Goal: Information Seeking & Learning: Learn about a topic

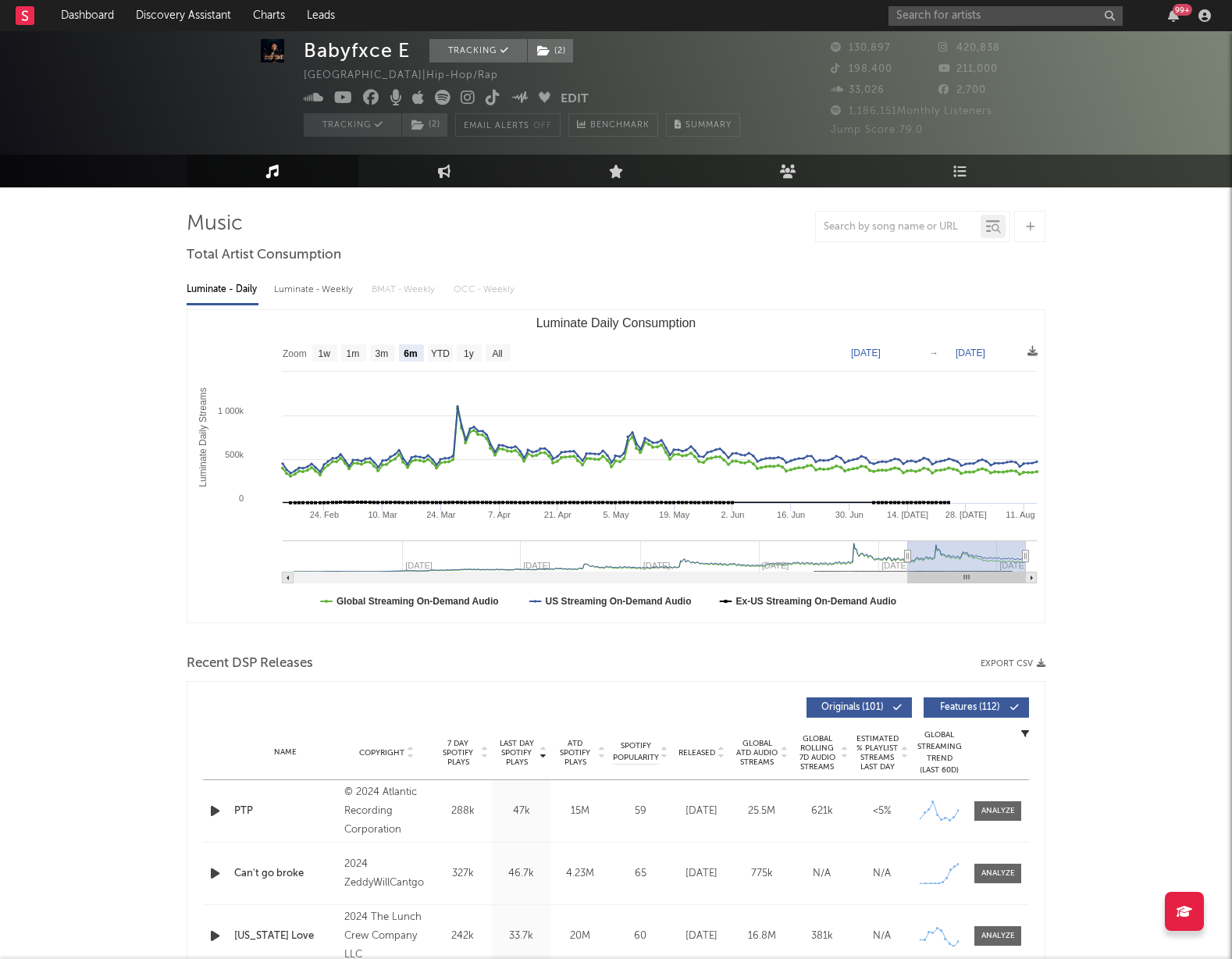
select select "6m"
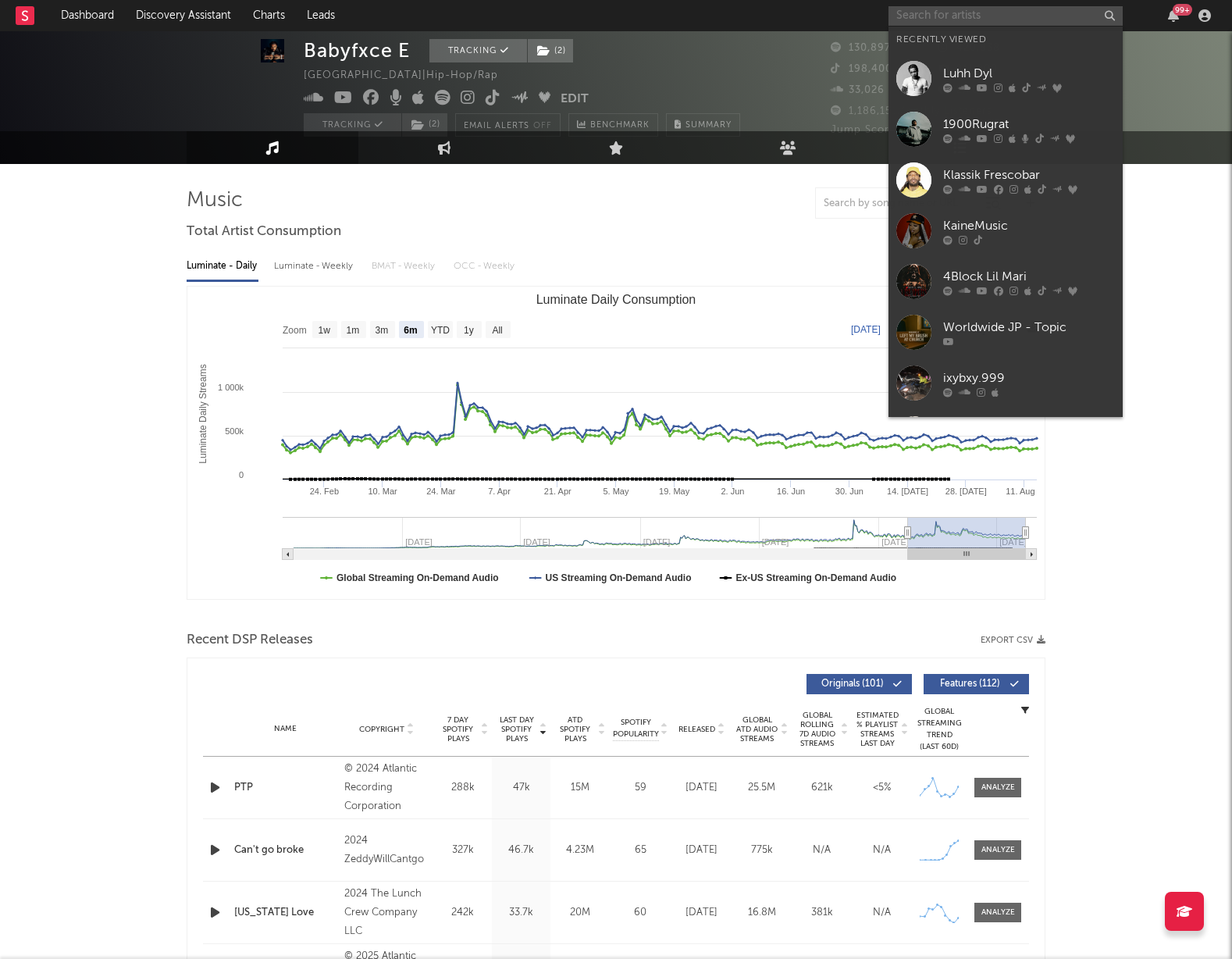
click at [940, 14] on input "text" at bounding box center [1006, 16] width 234 height 19
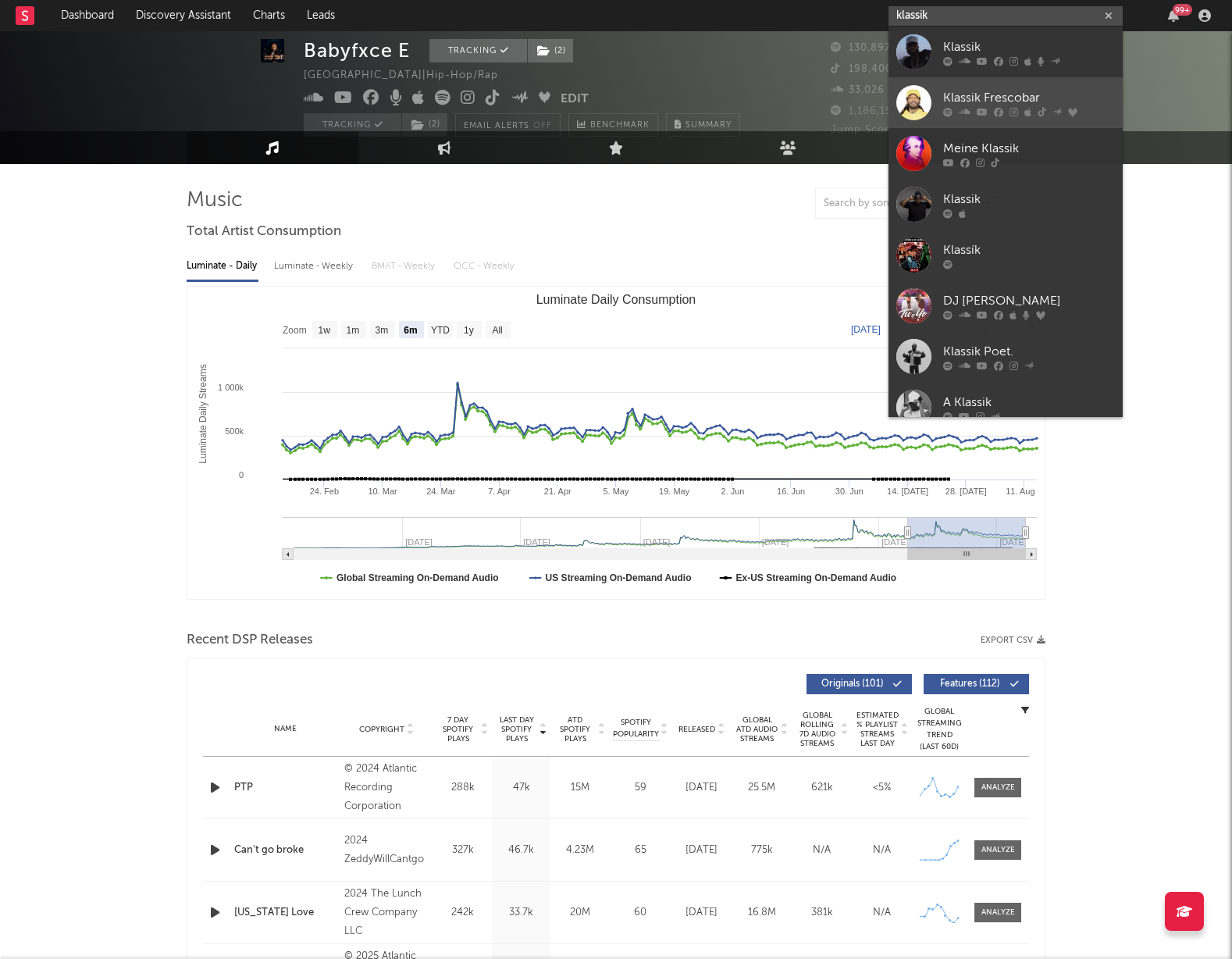
type input "klassik"
click at [1002, 102] on div "Klassik Frescobar" at bounding box center [1029, 97] width 172 height 18
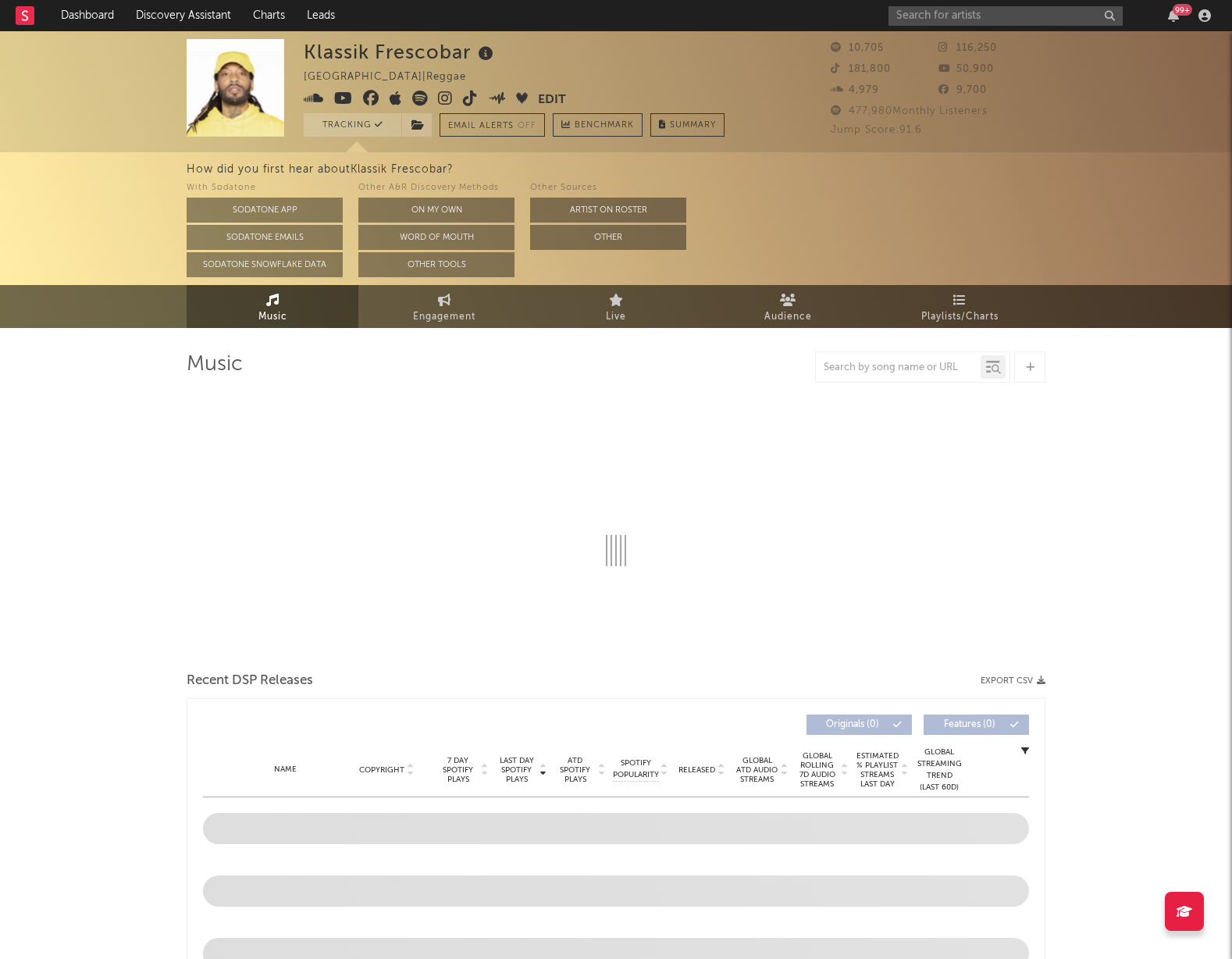
select select "6m"
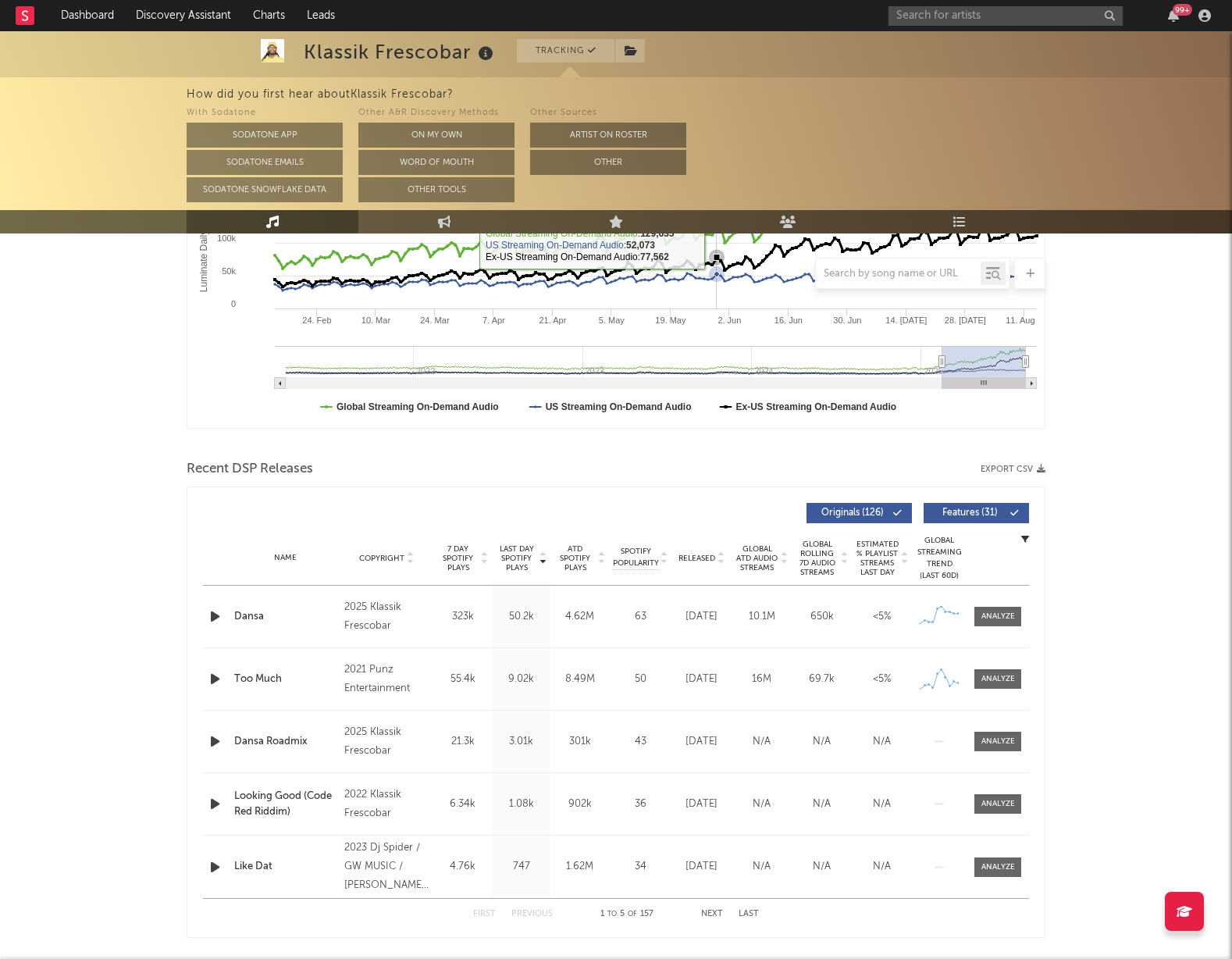
scroll to position [349, 0]
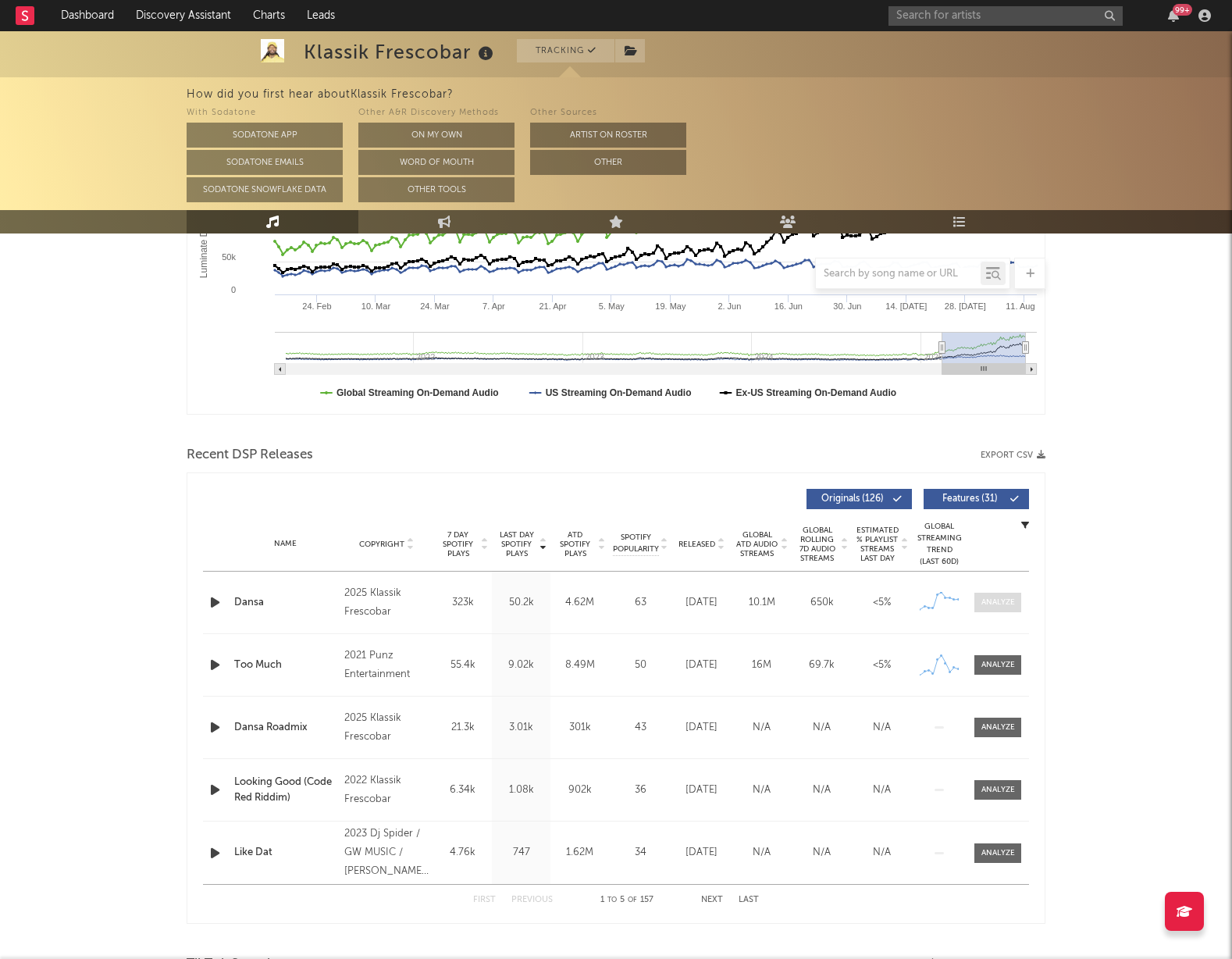
click at [991, 603] on div at bounding box center [999, 601] width 33 height 11
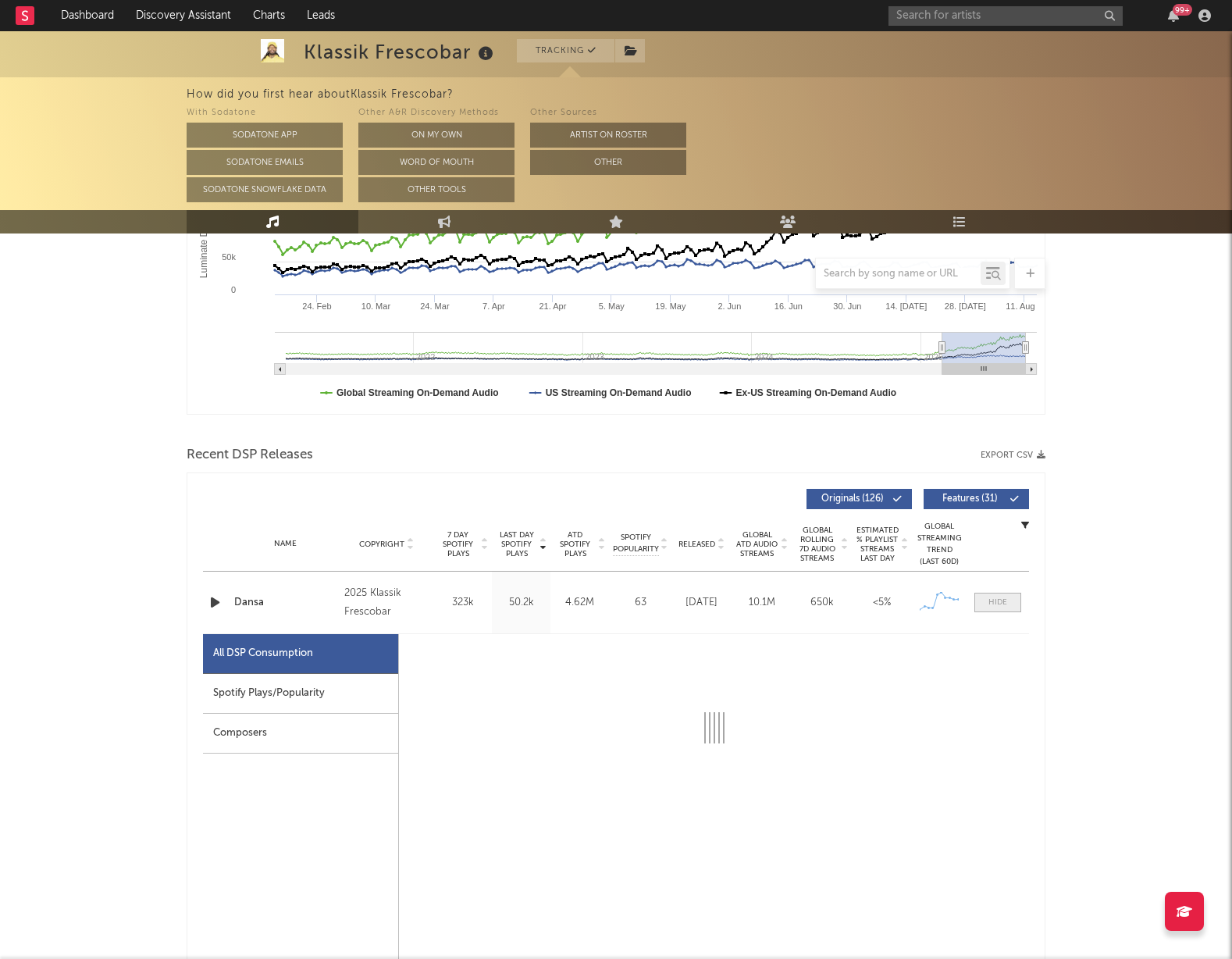
select select "6m"
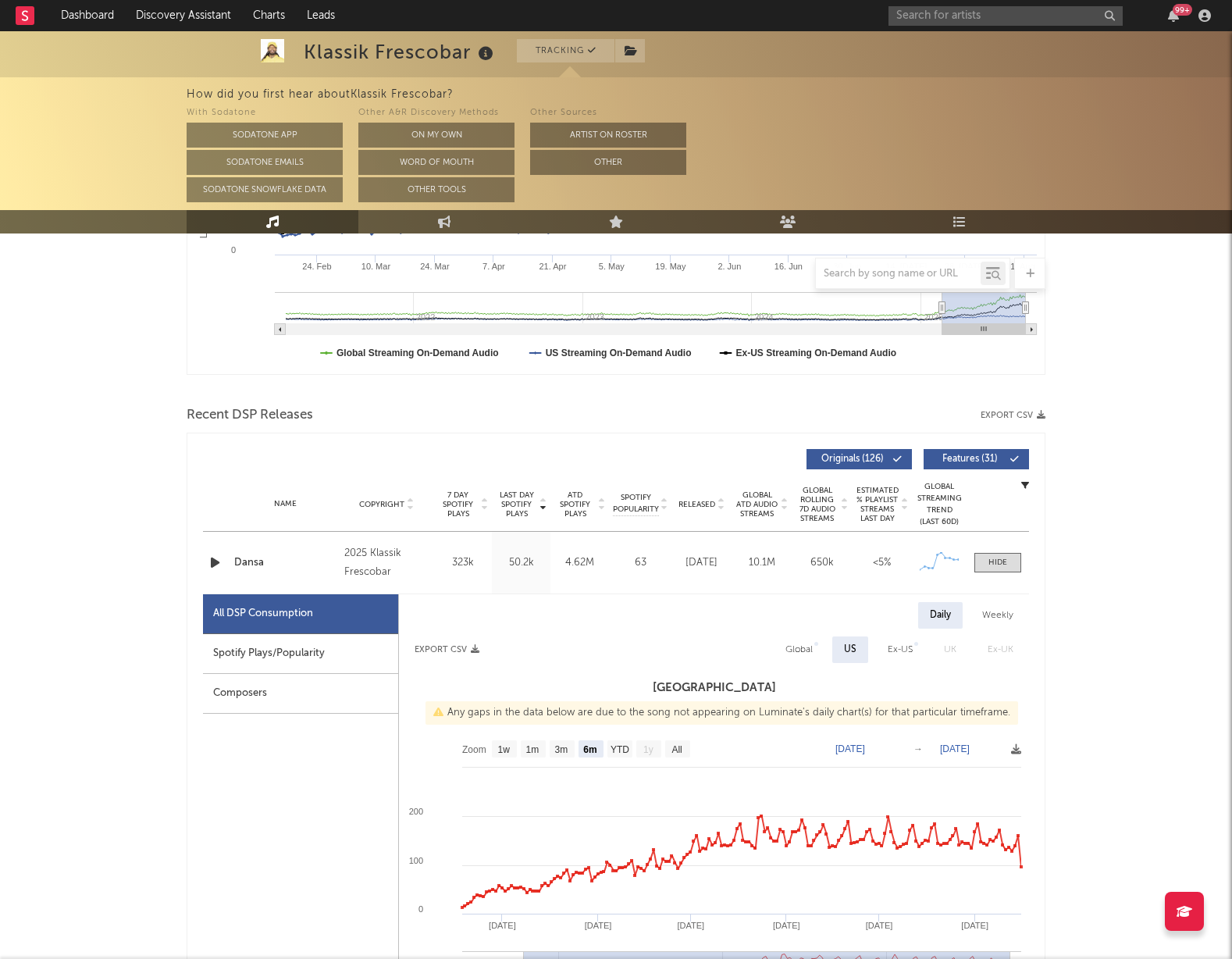
scroll to position [461, 0]
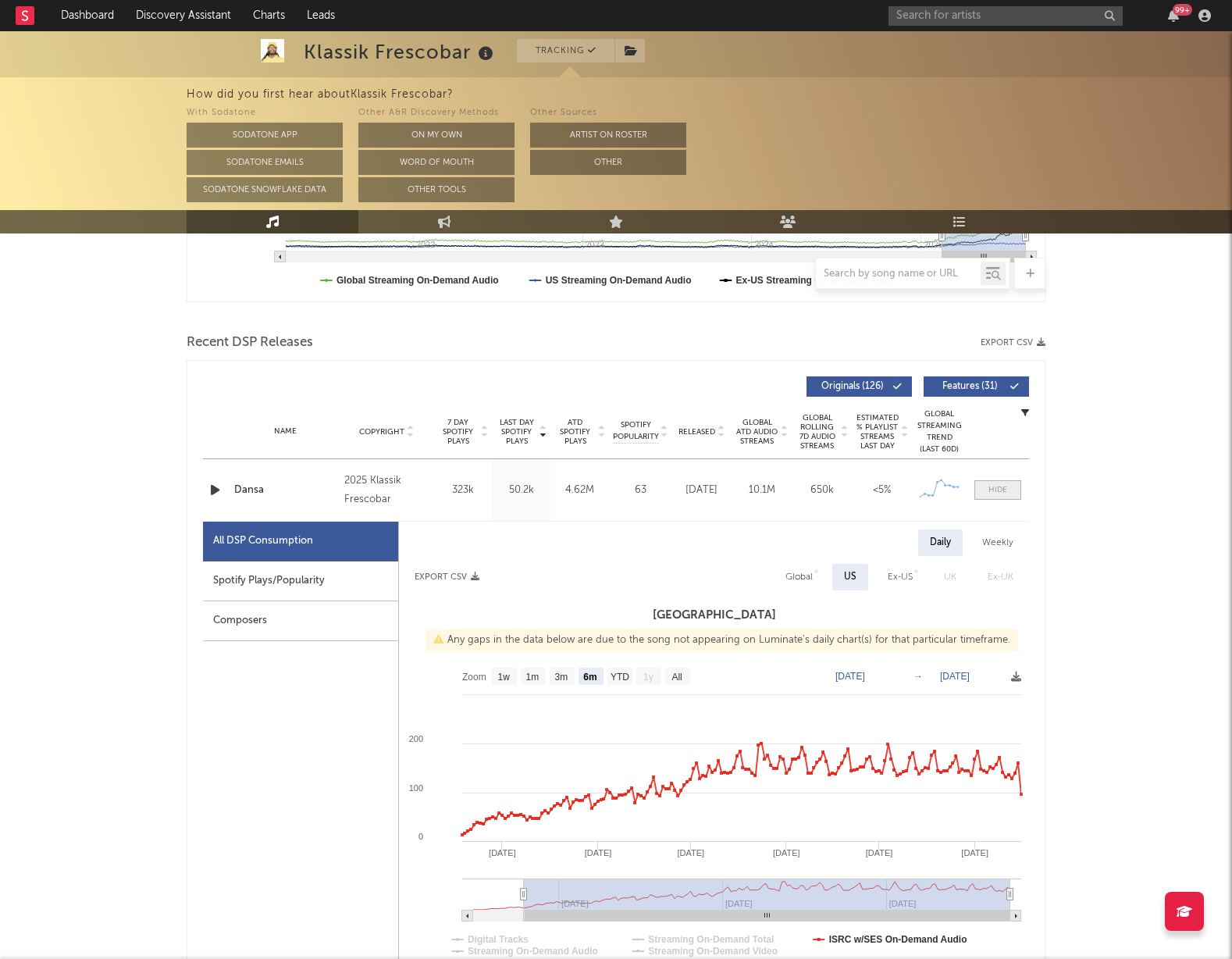
click at [997, 490] on div at bounding box center [998, 490] width 18 height 11
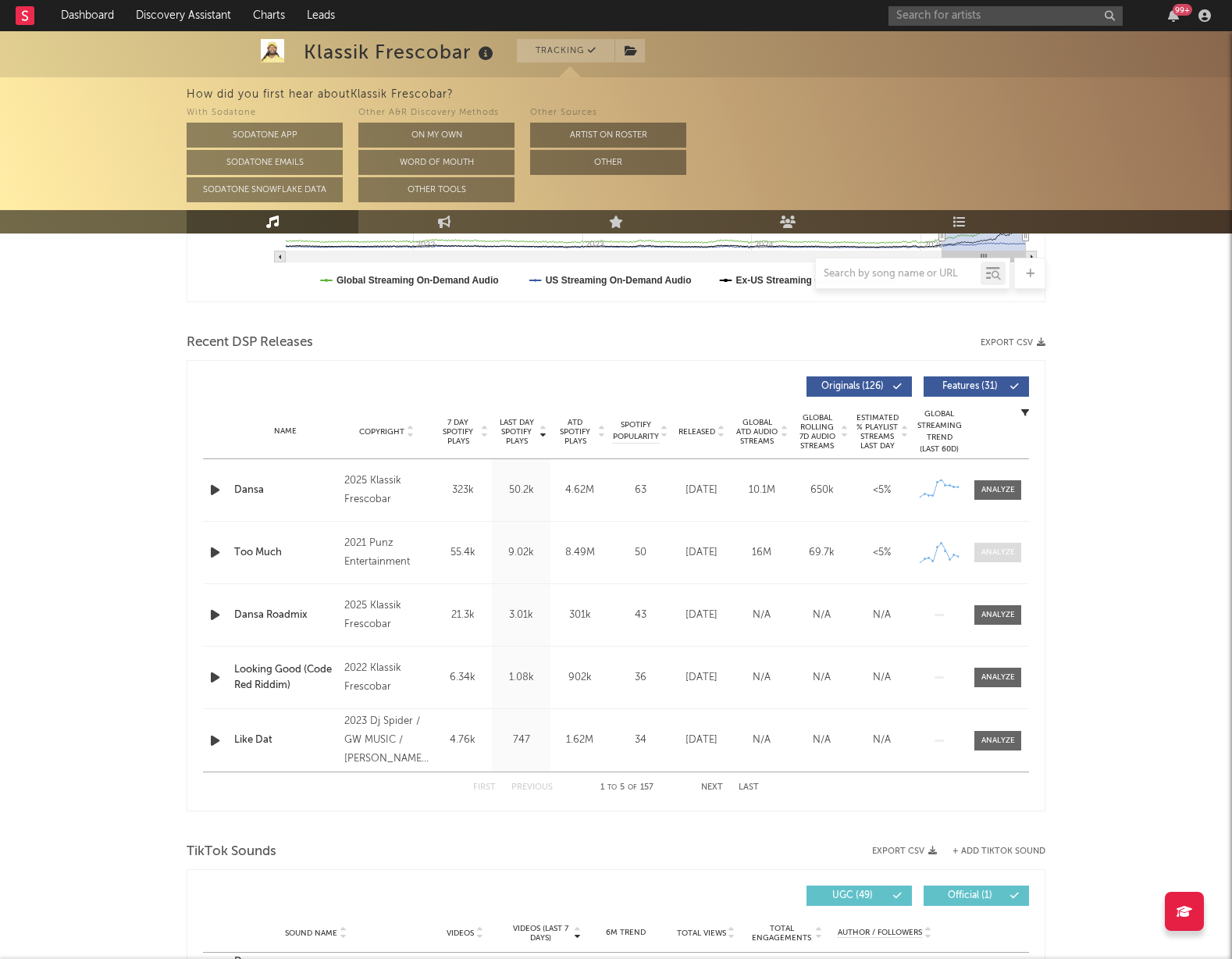
click at [1003, 551] on div at bounding box center [999, 552] width 33 height 11
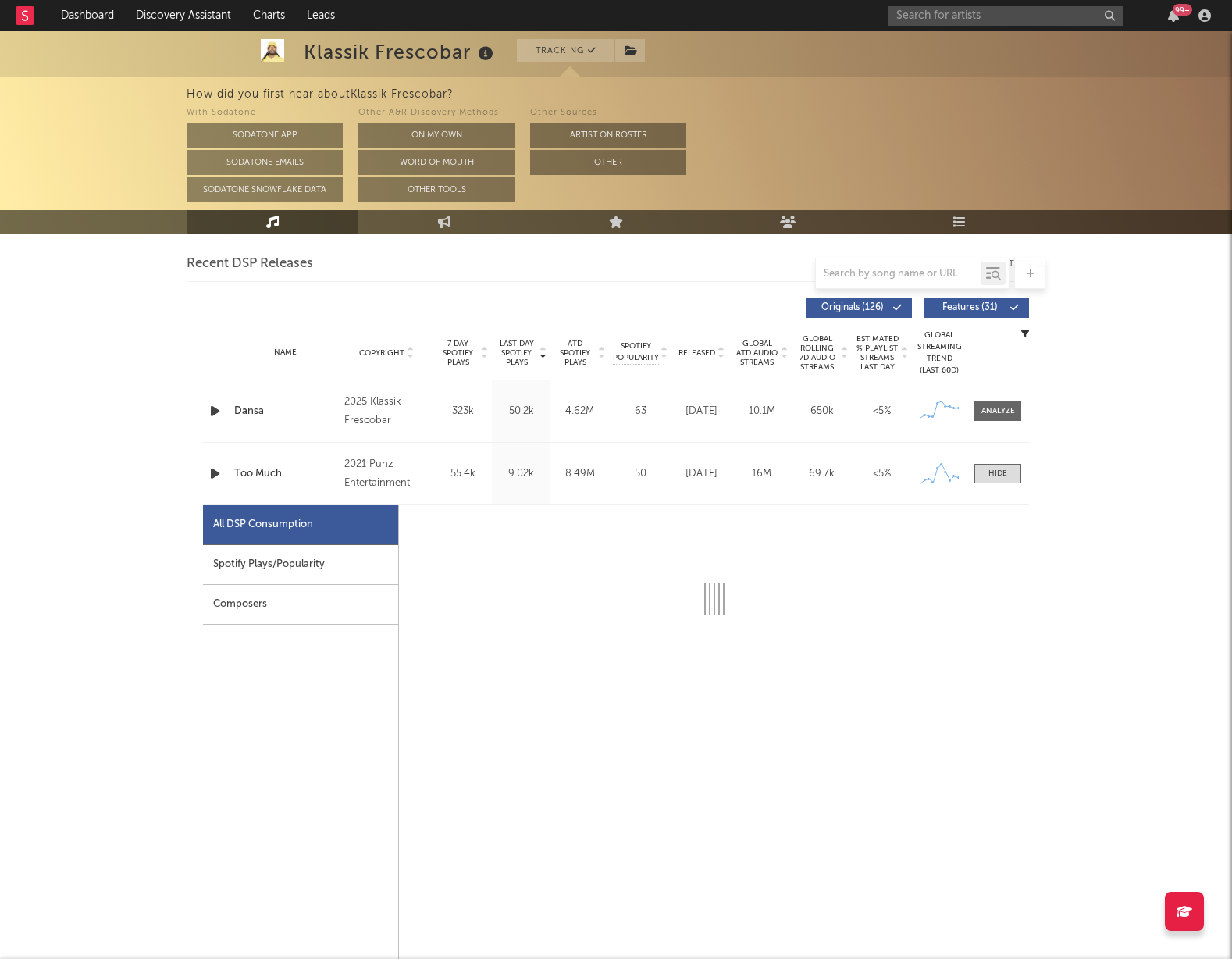
scroll to position [547, 0]
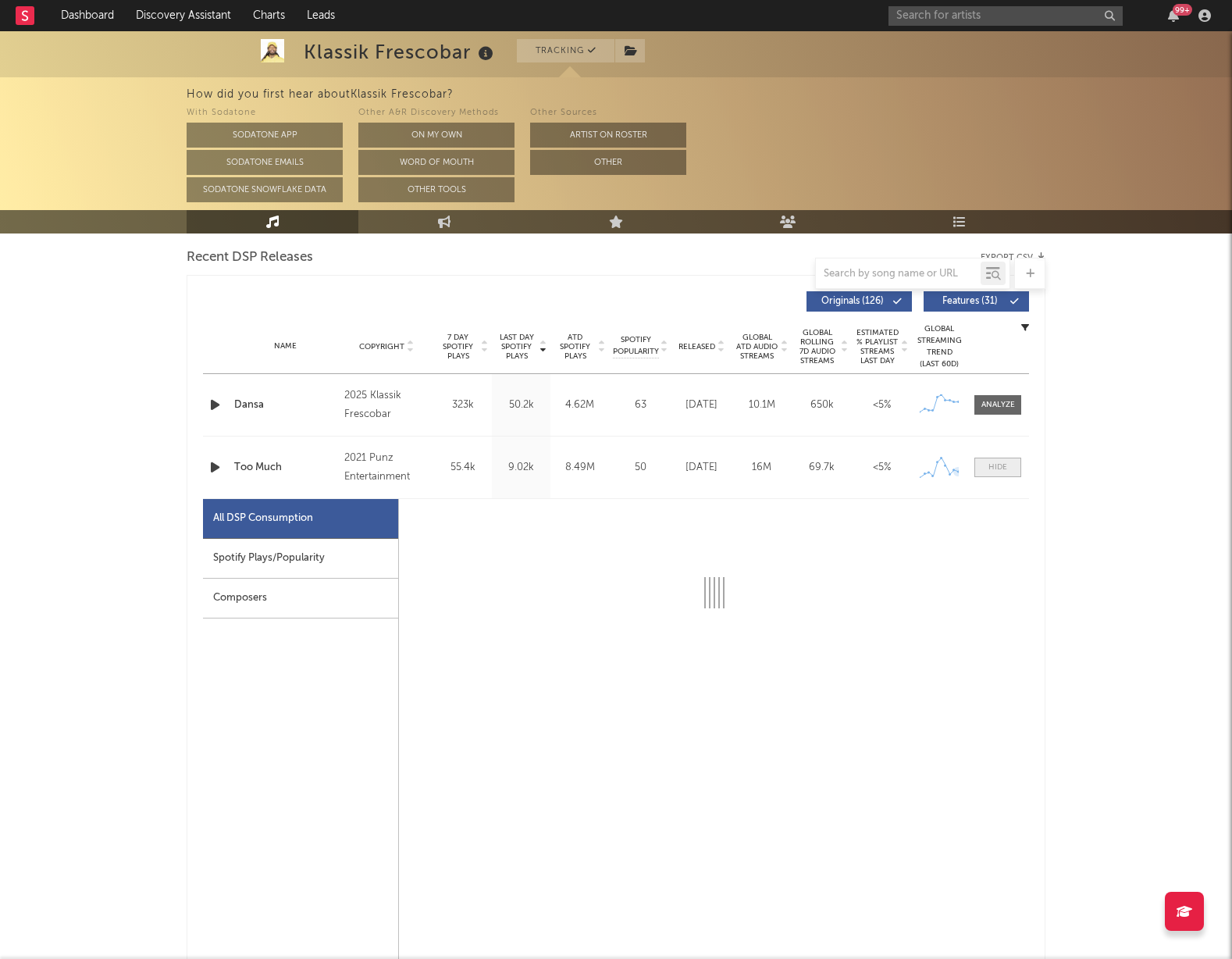
select select "6m"
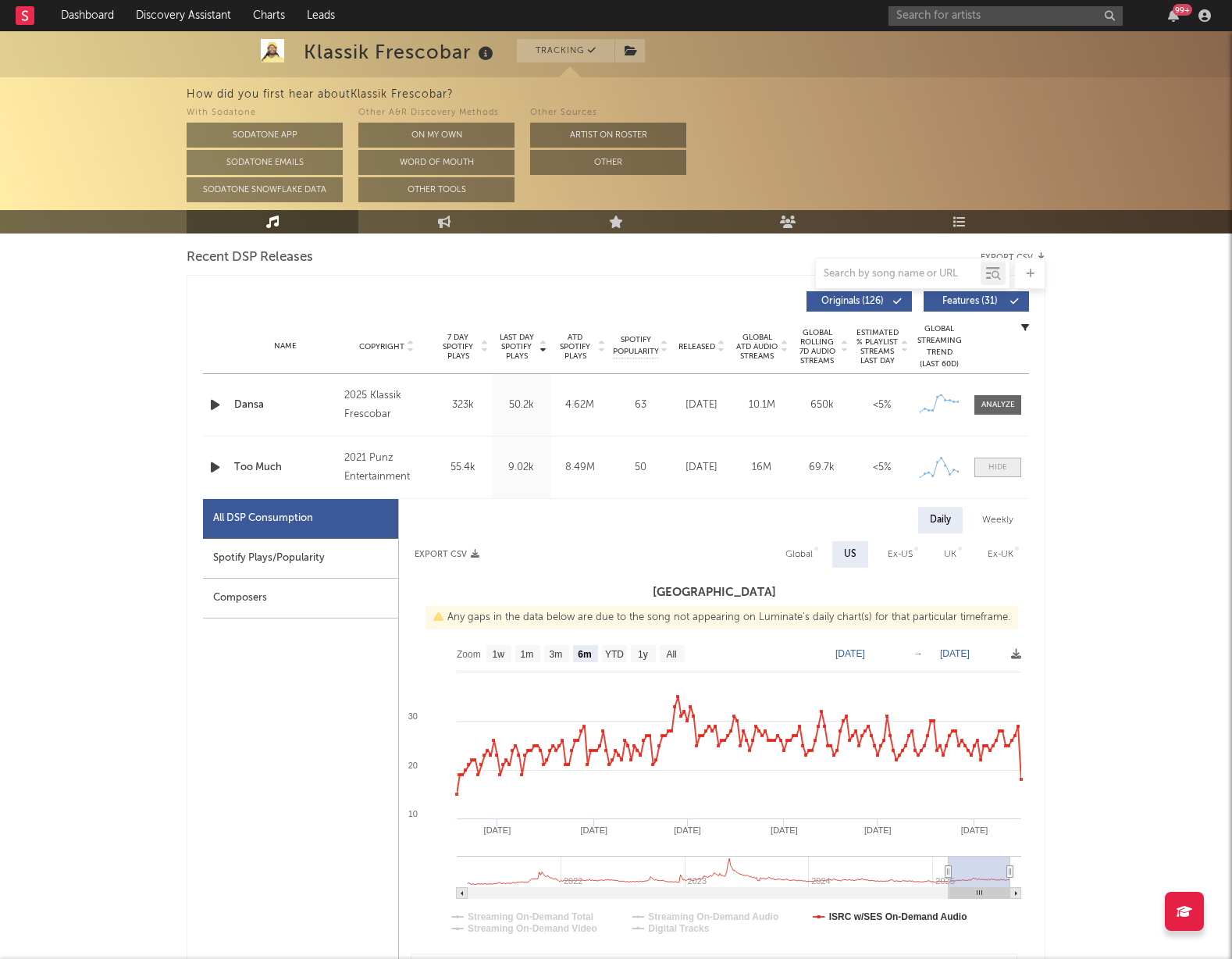
click at [987, 465] on span at bounding box center [998, 468] width 47 height 19
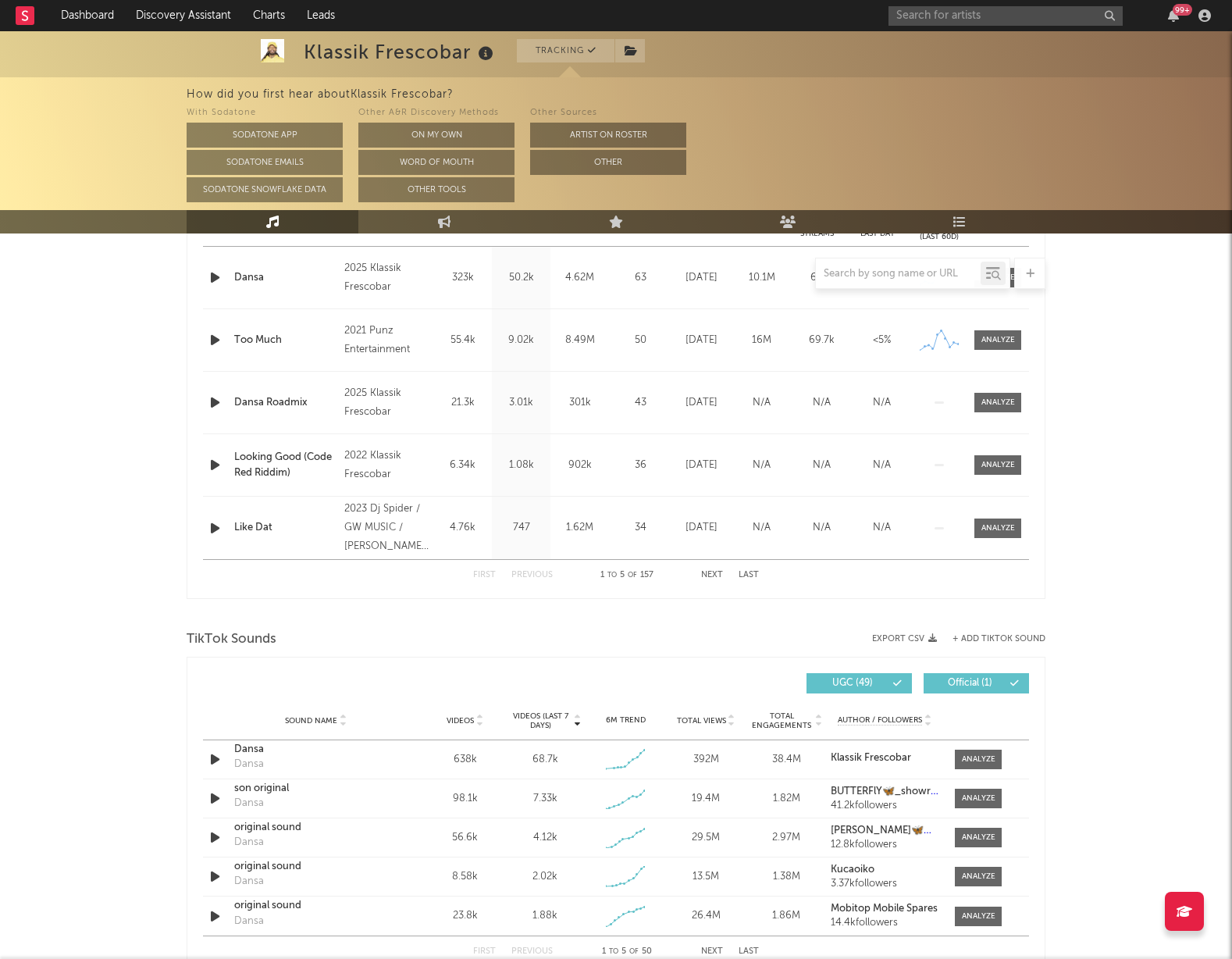
scroll to position [685, 0]
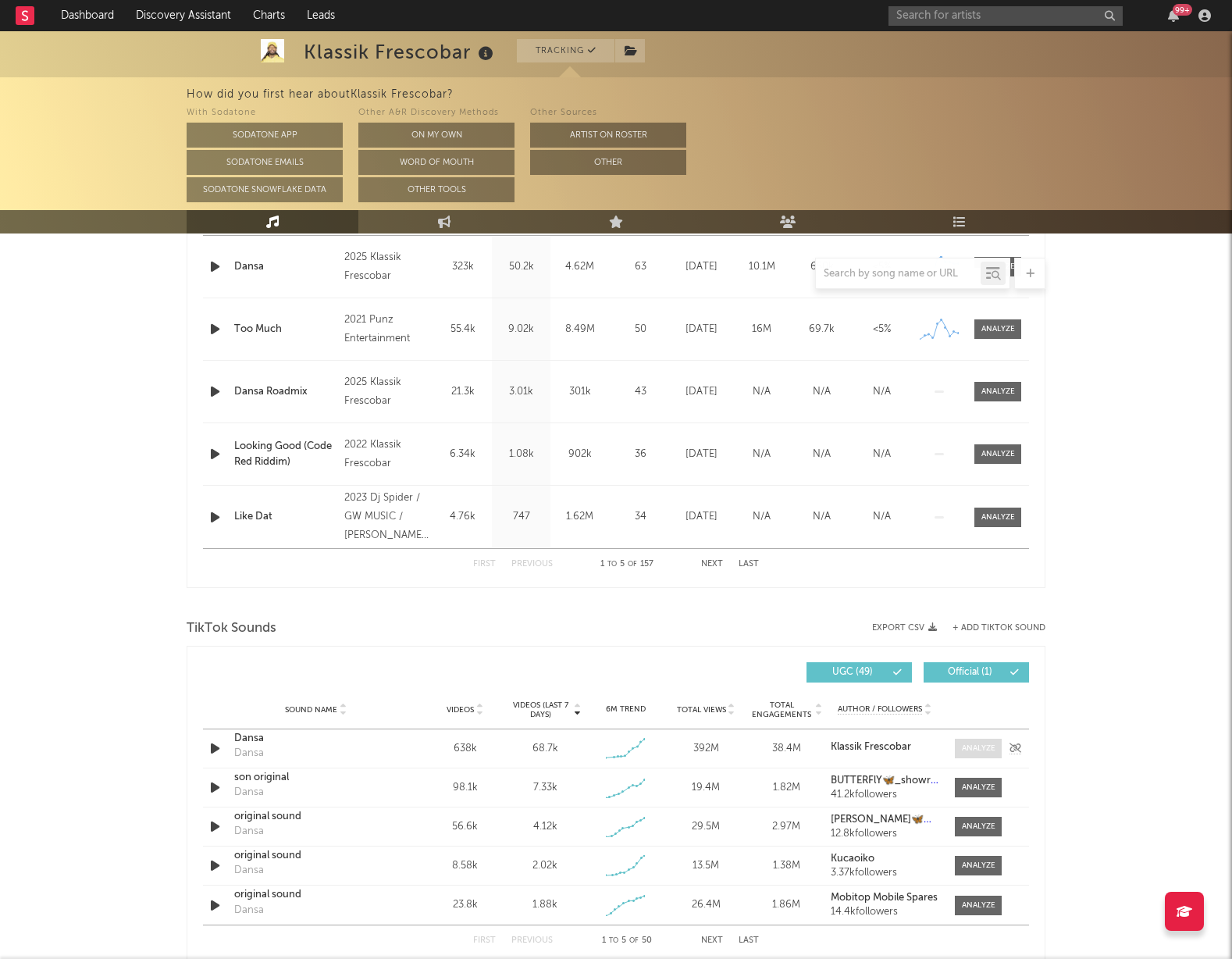
click at [973, 748] on div at bounding box center [978, 748] width 33 height 11
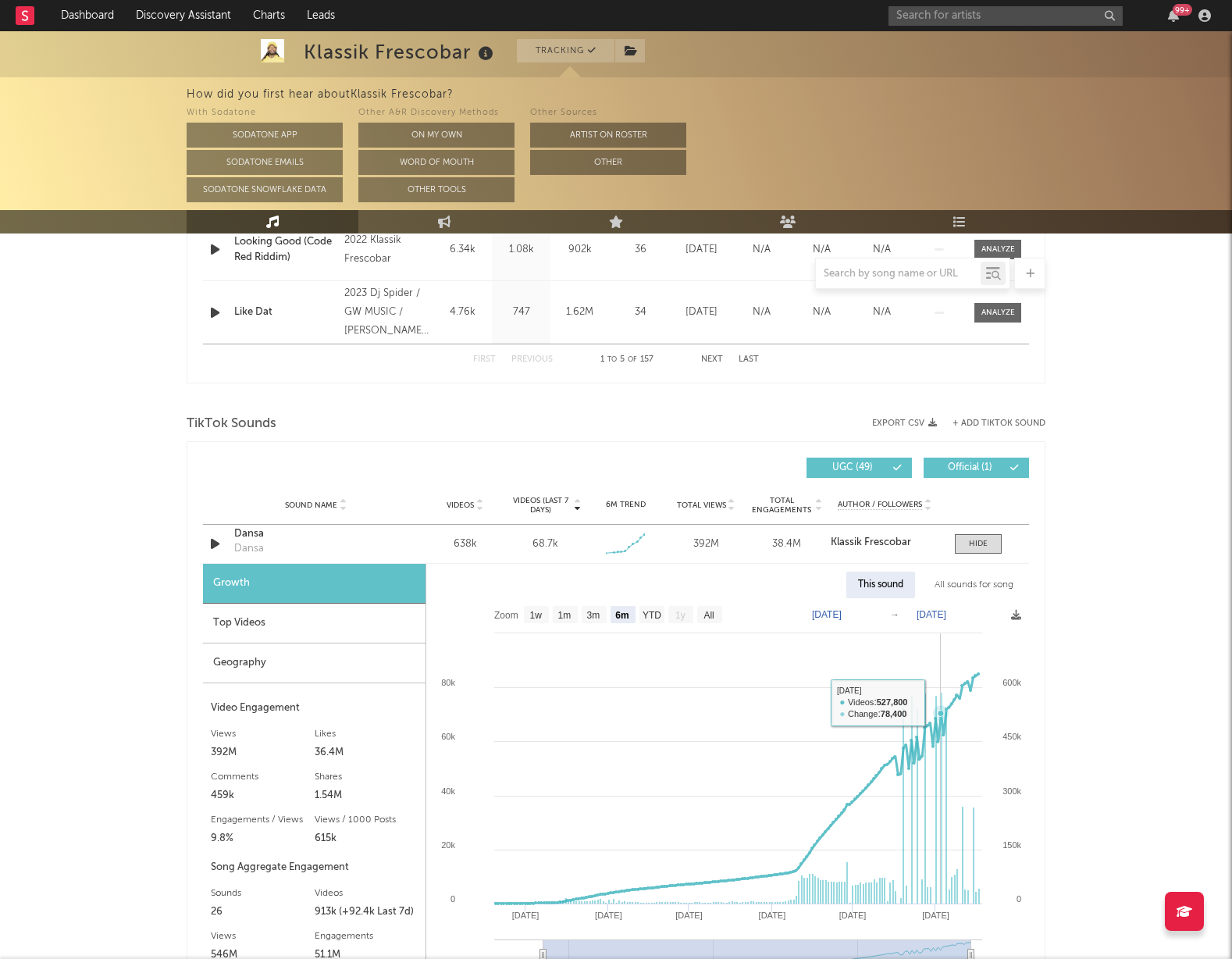
scroll to position [897, 0]
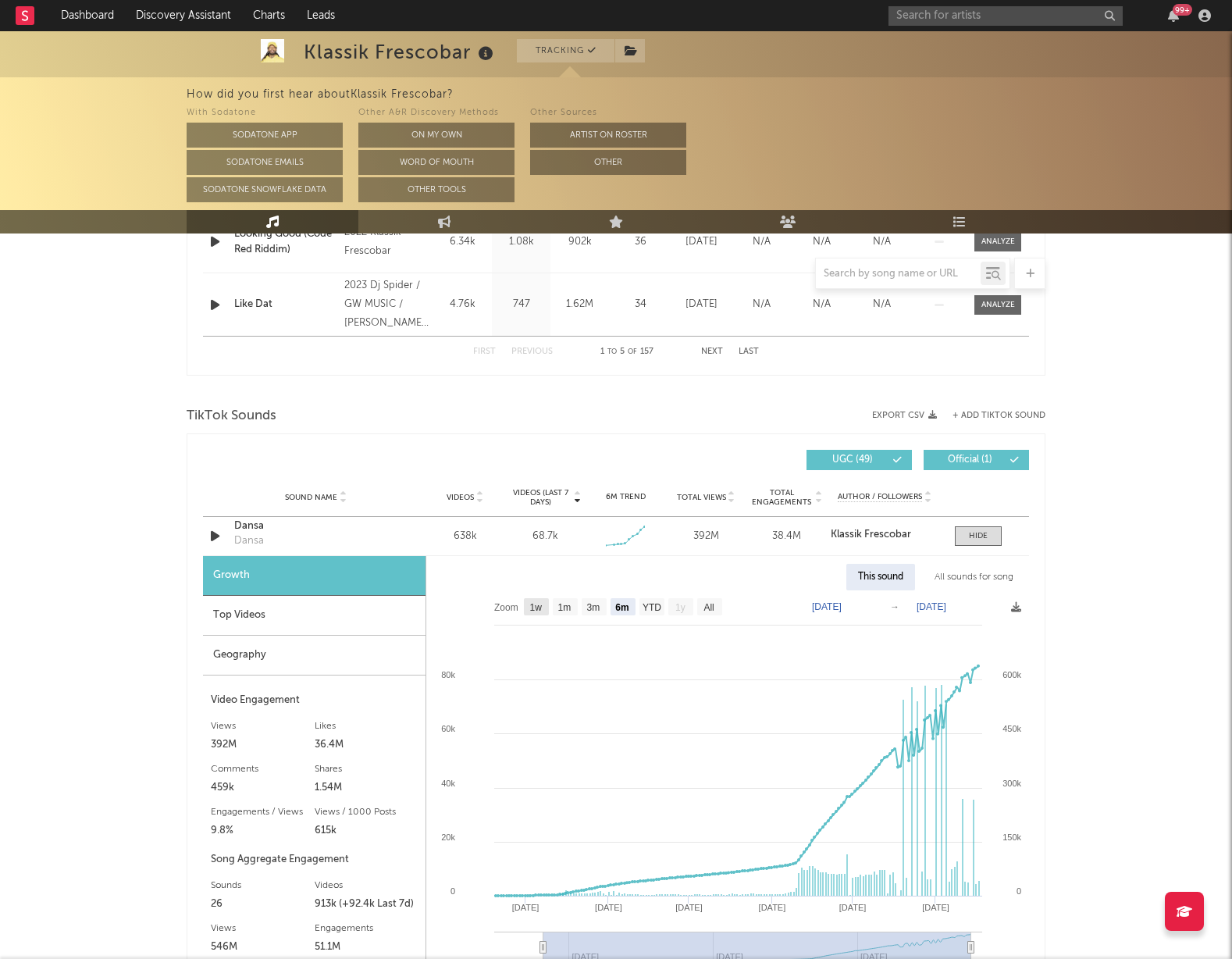
click at [535, 604] on text "1w" at bounding box center [536, 608] width 12 height 11
select select "1w"
type input "[DATE]"
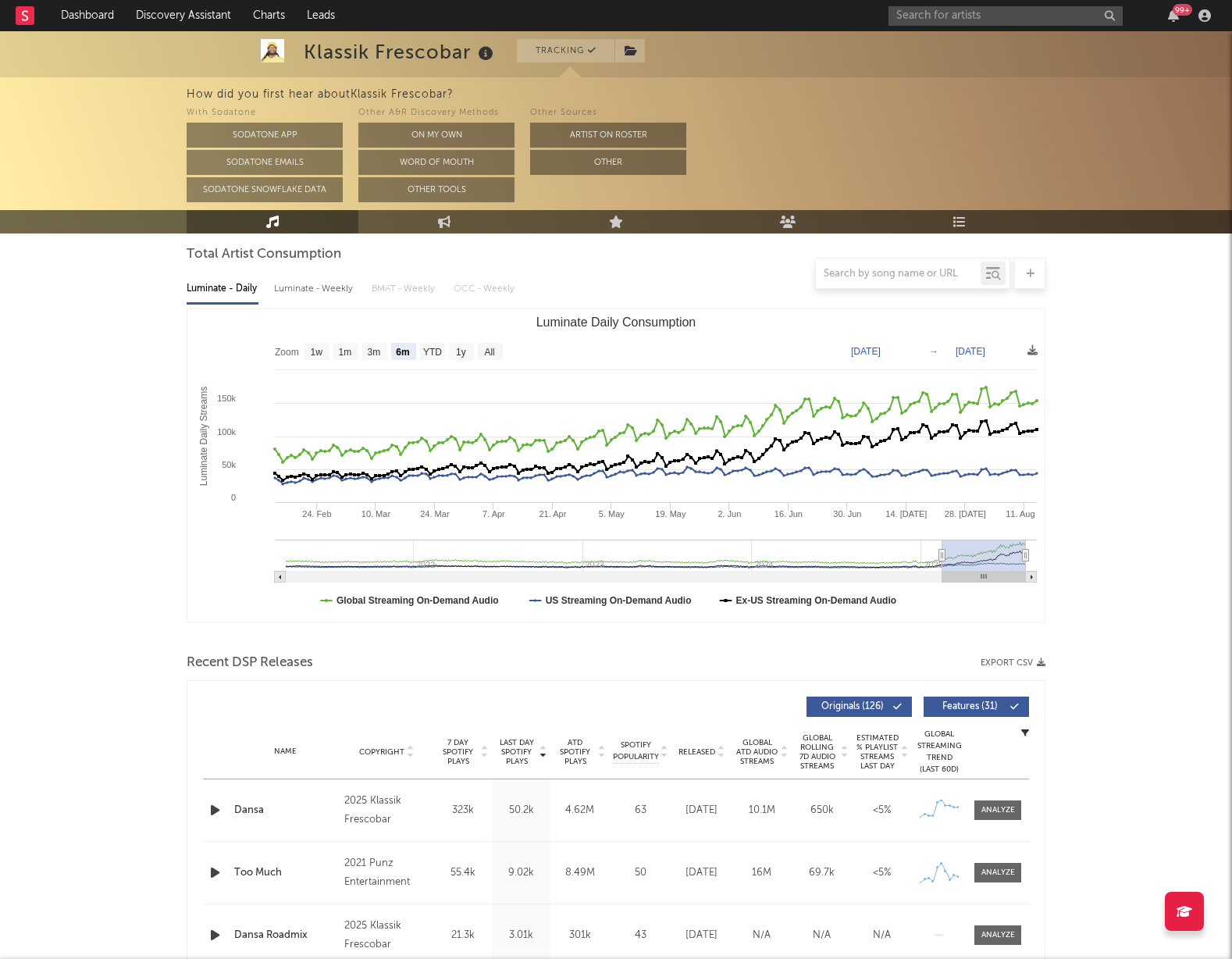
scroll to position [125, 0]
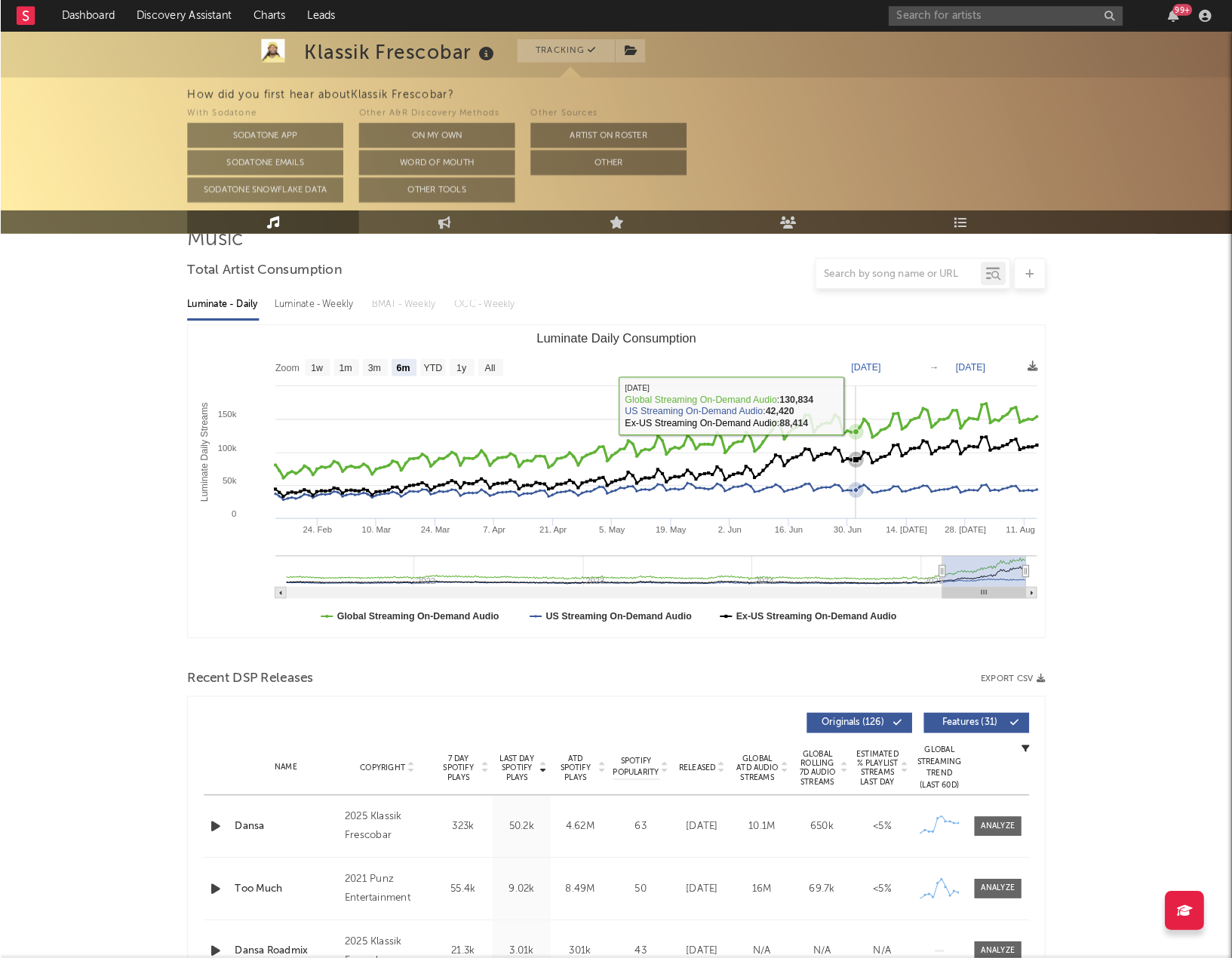
scroll to position [125, 0]
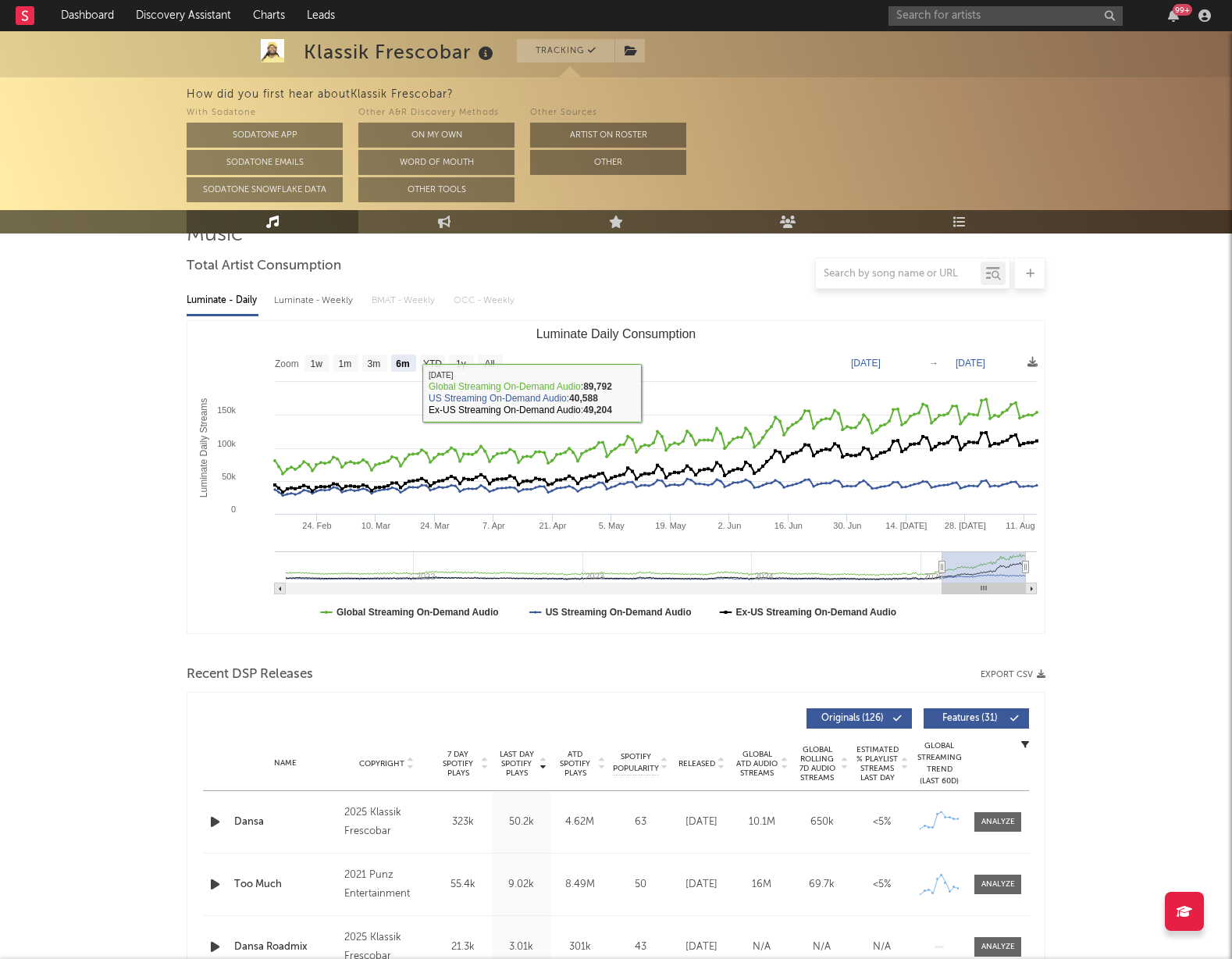
click at [501, 258] on div at bounding box center [616, 273] width 859 height 31
click at [932, 118] on div "With Sodatone Sodatone App Sodatone Emails Sodatone Snowflake Data Other A&R Di…" at bounding box center [709, 153] width 1045 height 99
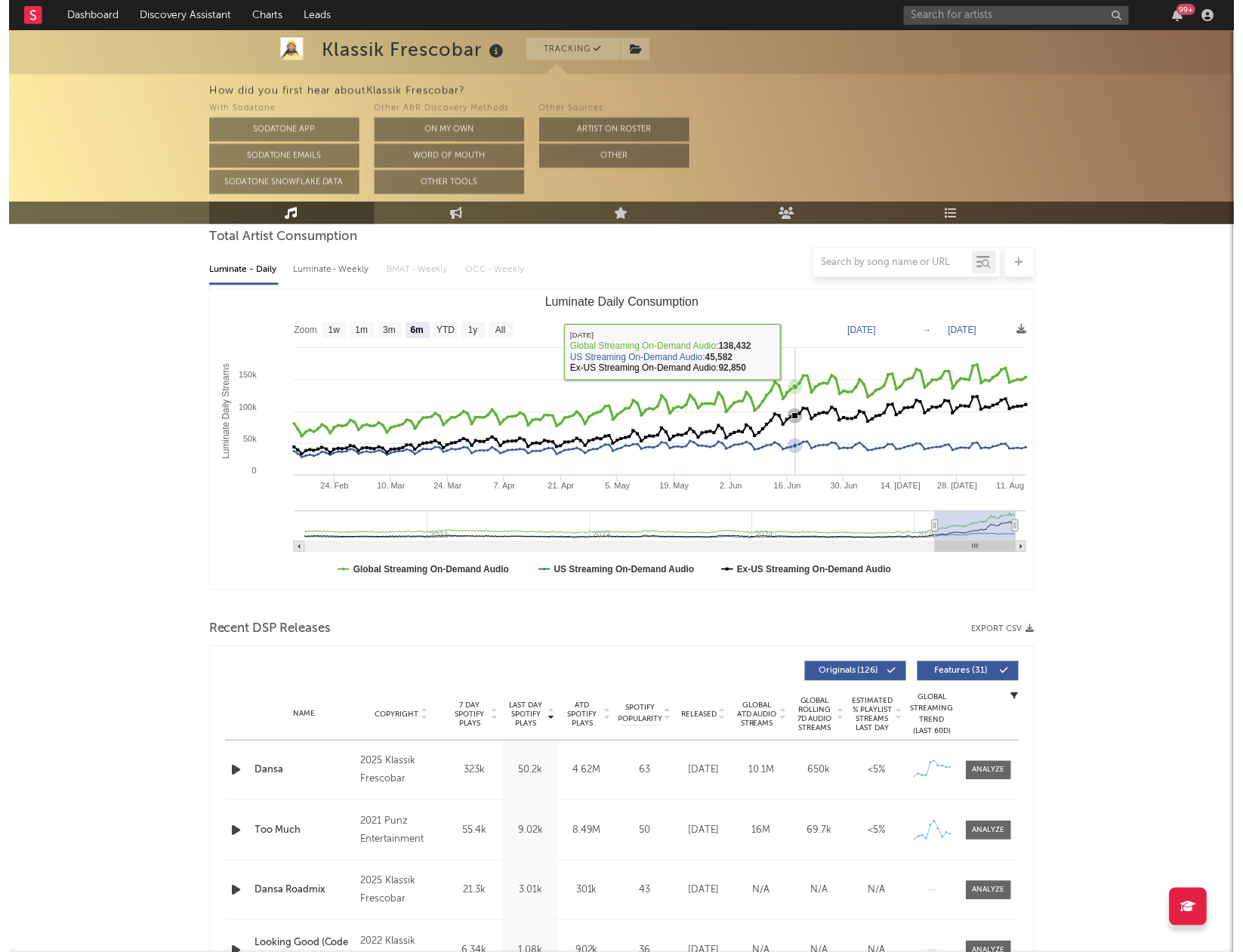
scroll to position [136, 0]
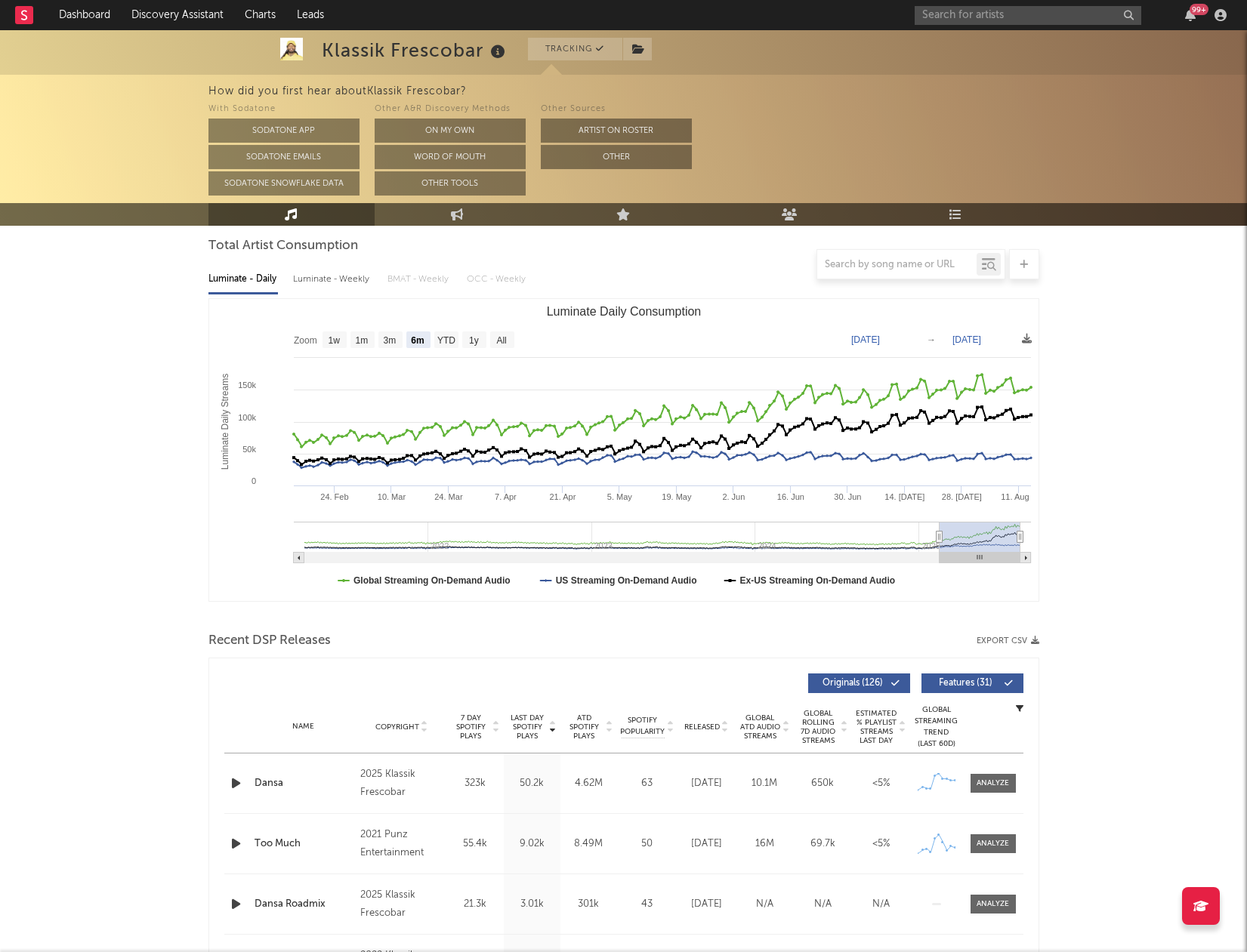
click at [1095, 94] on div "How did you first hear about Klassik Frescobar ?" at bounding box center [728, 91] width 1039 height 18
